Goal: Find specific page/section: Find specific page/section

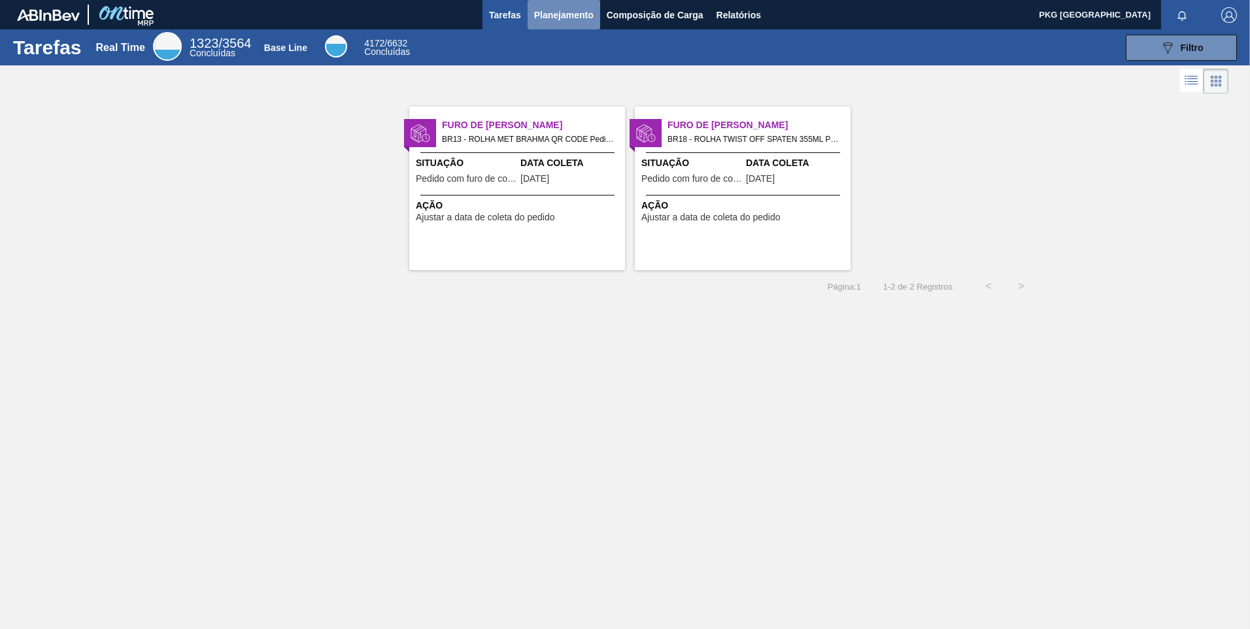
click at [577, 10] on span "Planejamento" at bounding box center [563, 15] width 59 height 16
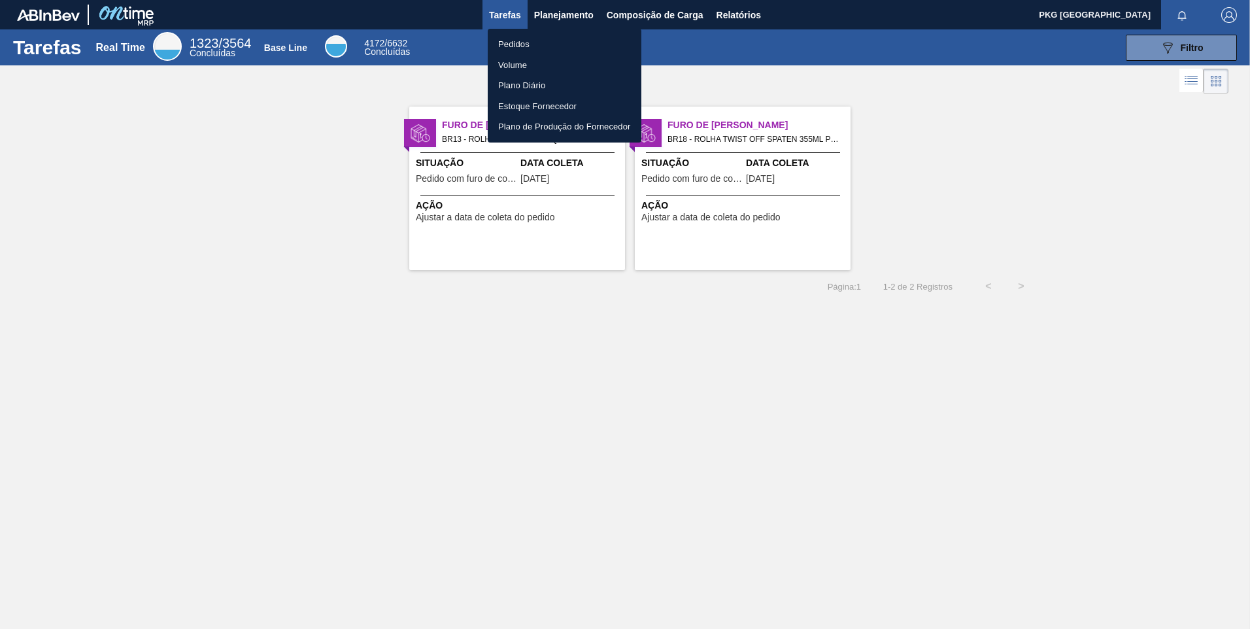
click at [529, 46] on li "Pedidos" at bounding box center [565, 44] width 154 height 21
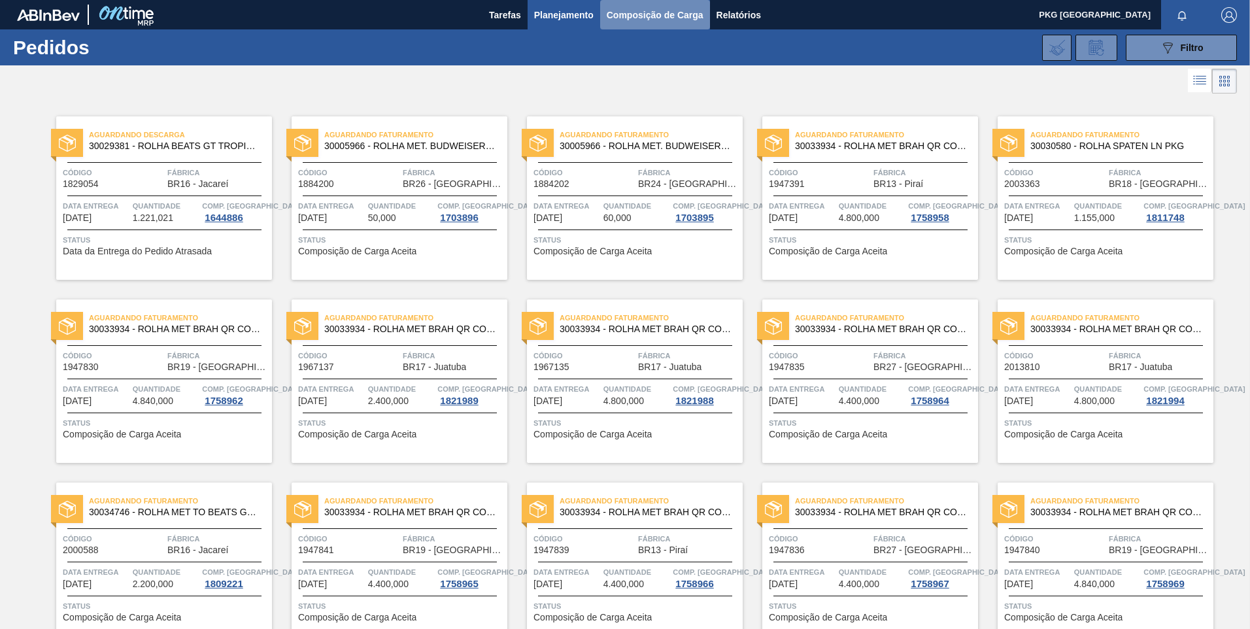
click at [658, 22] on span "Composição de Carga" at bounding box center [655, 15] width 97 height 16
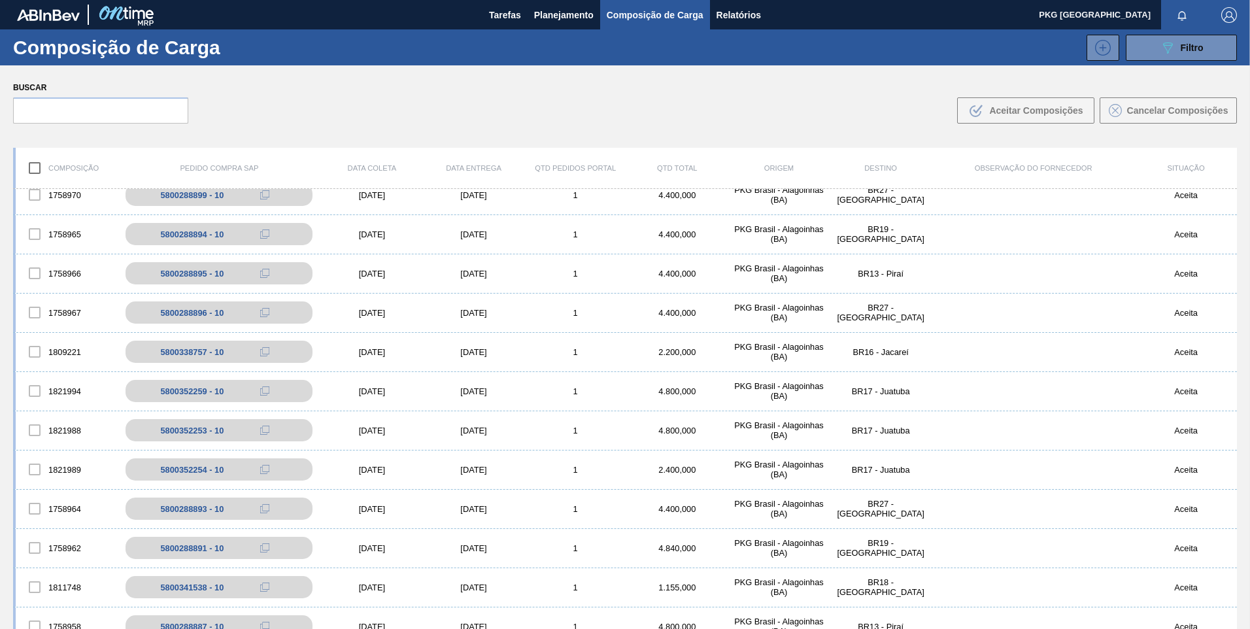
scroll to position [1459, 0]
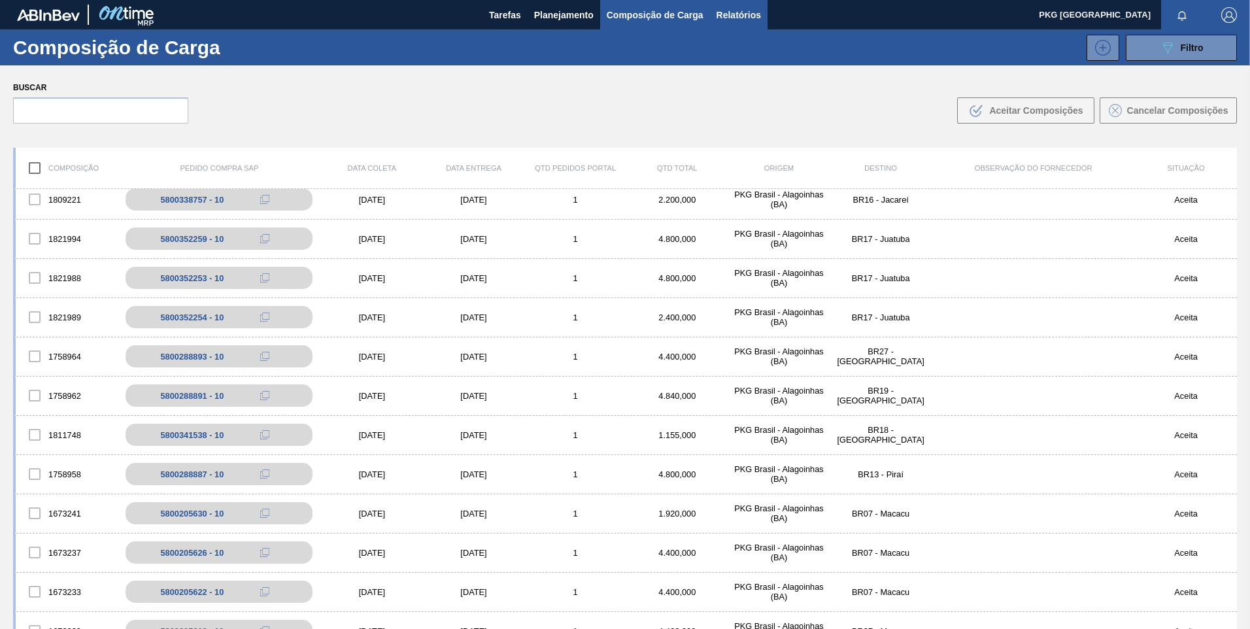
click at [735, 14] on span "Relatórios" at bounding box center [738, 15] width 44 height 16
